Goal: Navigation & Orientation: Go to known website

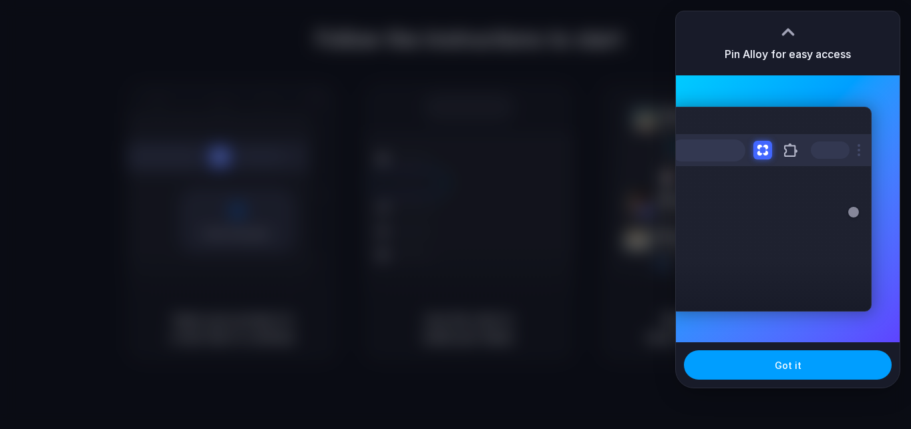
click at [800, 361] on button "Got it" at bounding box center [788, 365] width 208 height 29
